Goal: Check status: Check status

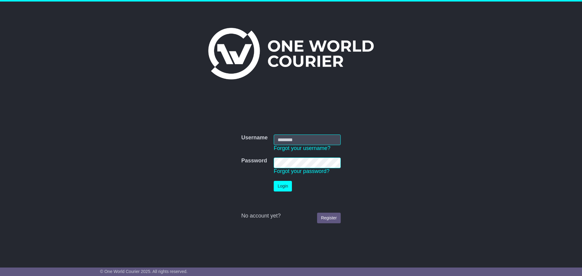
type input "**********"
click at [279, 184] on button "Login" at bounding box center [283, 186] width 18 height 11
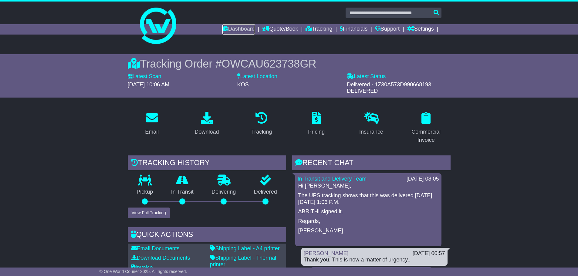
click at [231, 27] on link "Dashboard" at bounding box center [238, 29] width 32 height 10
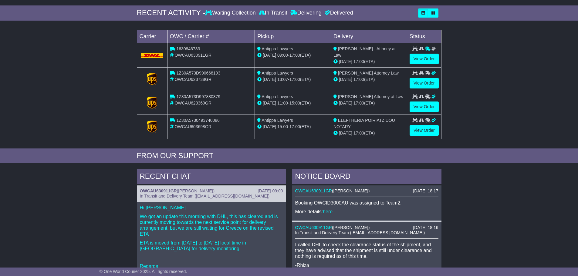
scroll to position [30, 0]
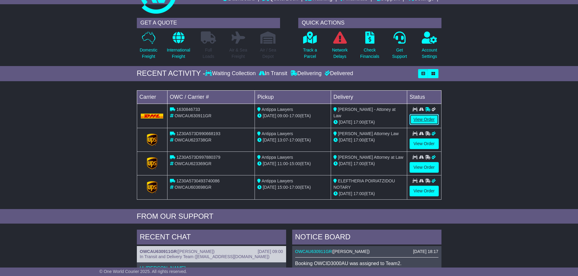
click at [425, 121] on link "View Order" at bounding box center [424, 119] width 29 height 11
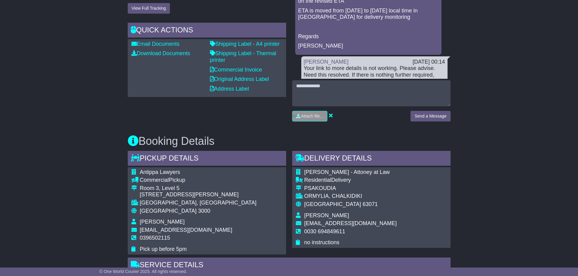
scroll to position [273, 0]
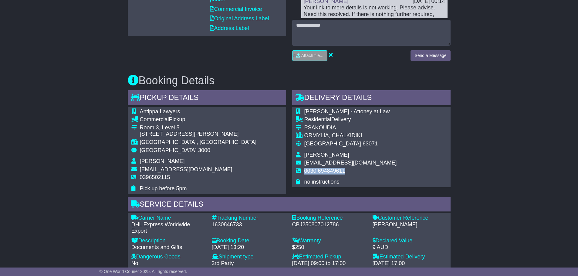
drag, startPoint x: 345, startPoint y: 169, endPoint x: 303, endPoint y: 171, distance: 42.2
click at [303, 171] on tr "0030 694849611" at bounding box center [346, 173] width 101 height 11
copy tr "0030 694849611"
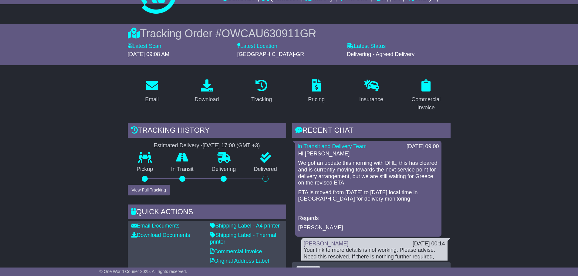
scroll to position [0, 0]
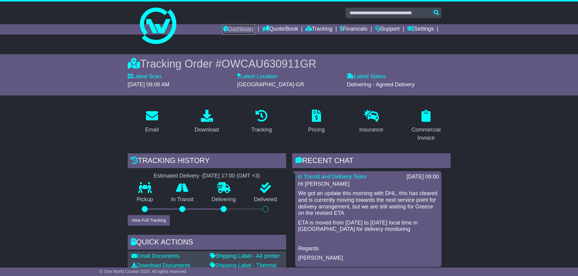
click at [233, 30] on link "Dashboard" at bounding box center [238, 29] width 32 height 10
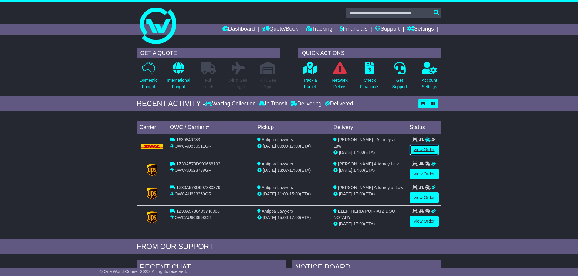
click at [421, 146] on link "View Order" at bounding box center [424, 150] width 29 height 11
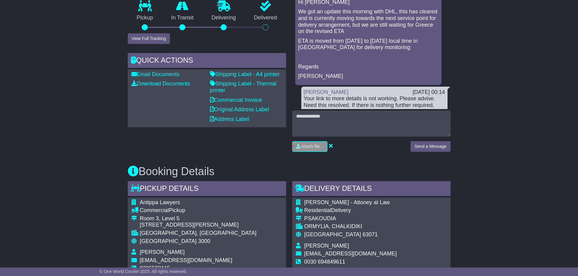
scroll to position [121, 0]
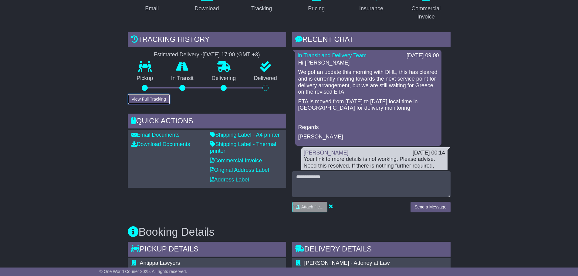
click at [167, 100] on button "View Full Tracking" at bounding box center [149, 99] width 42 height 11
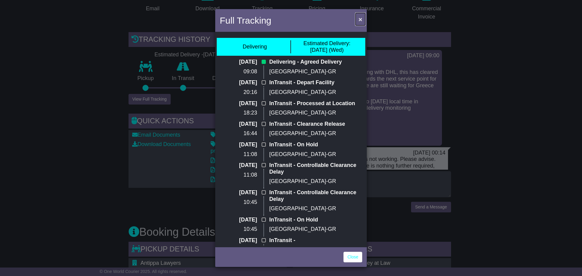
click at [363, 19] on button "×" at bounding box center [361, 19] width 10 height 12
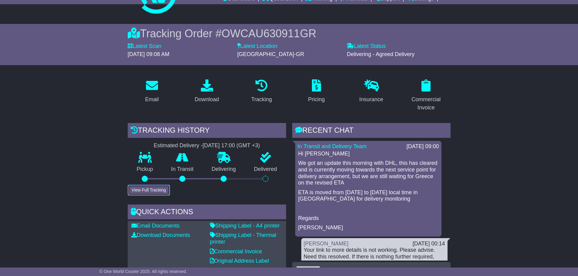
scroll to position [0, 0]
